Goal: Find specific page/section: Find specific page/section

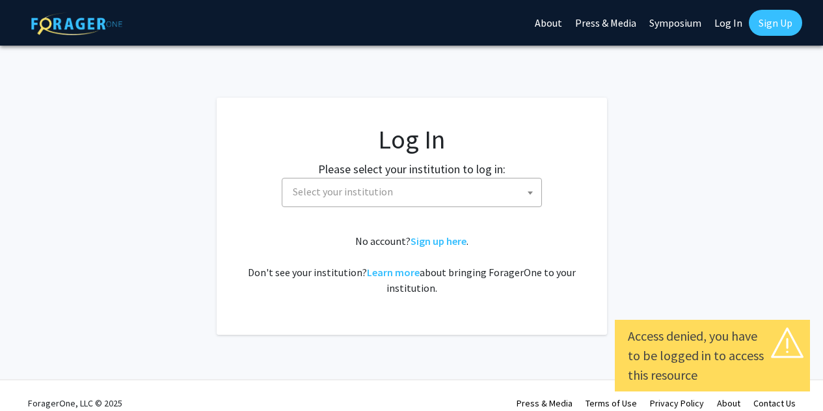
select select
click at [481, 211] on fg-card-body "Log In Please select your institution to log in: Baylor University Brandeis Uni…" at bounding box center [412, 216] width 338 height 185
click at [466, 197] on span "Select your institution" at bounding box center [415, 191] width 254 height 27
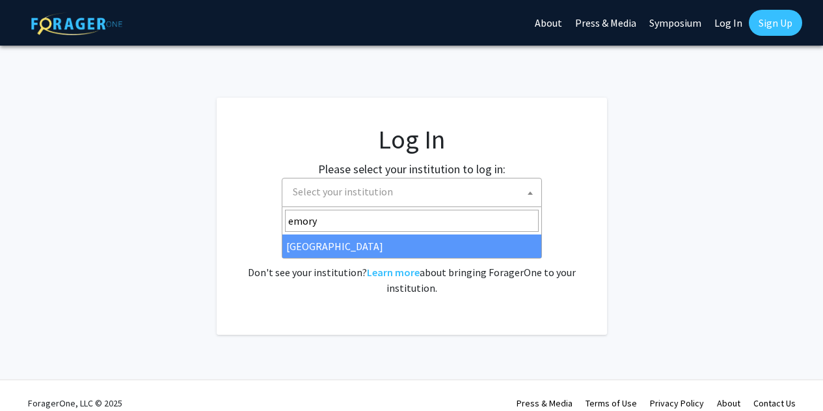
type input "emory"
select select "12"
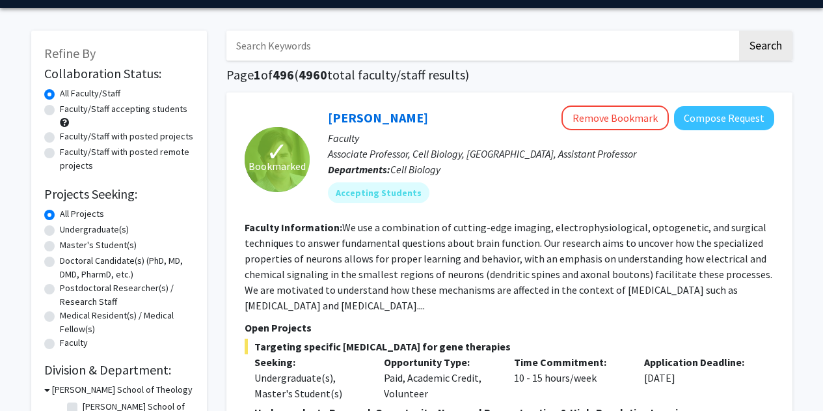
scroll to position [37, 0]
